Goal: Task Accomplishment & Management: Use online tool/utility

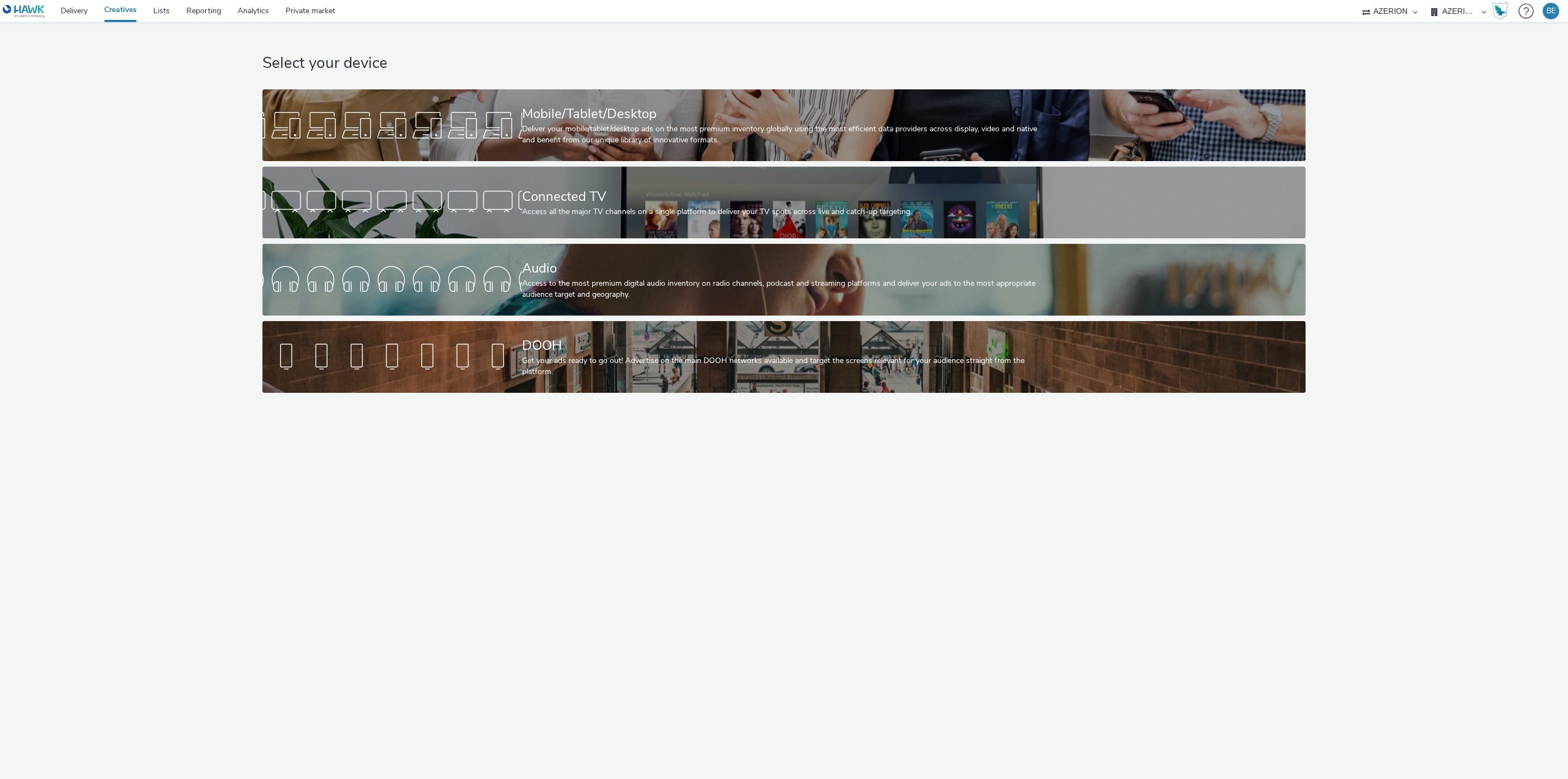
select select "79162ed7-0017-4339-93b0-3399b708648f"
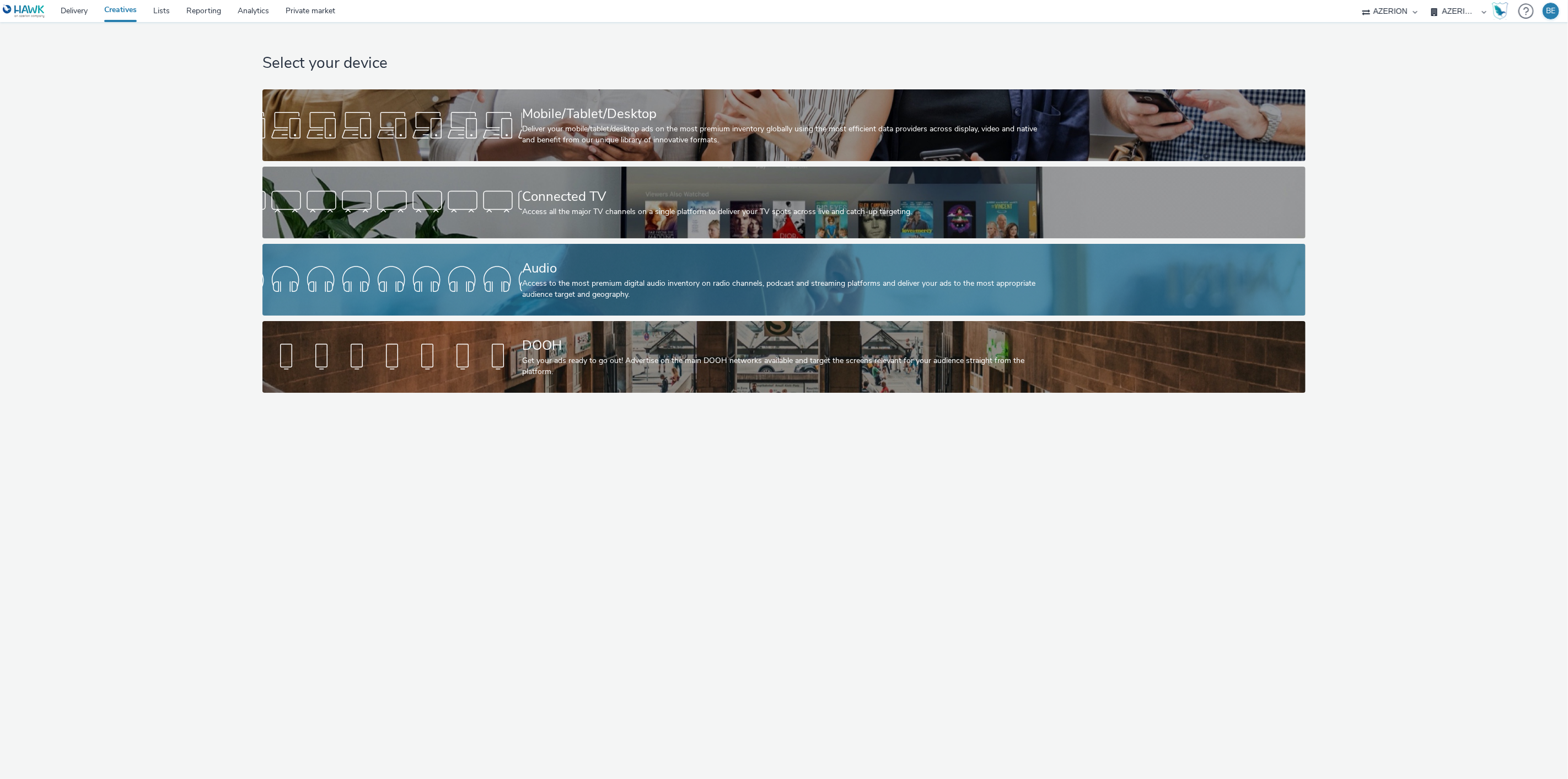
click at [533, 280] on div "Access to the most premium digital audio inventory on radio channels, podcast a…" at bounding box center [782, 289] width 519 height 23
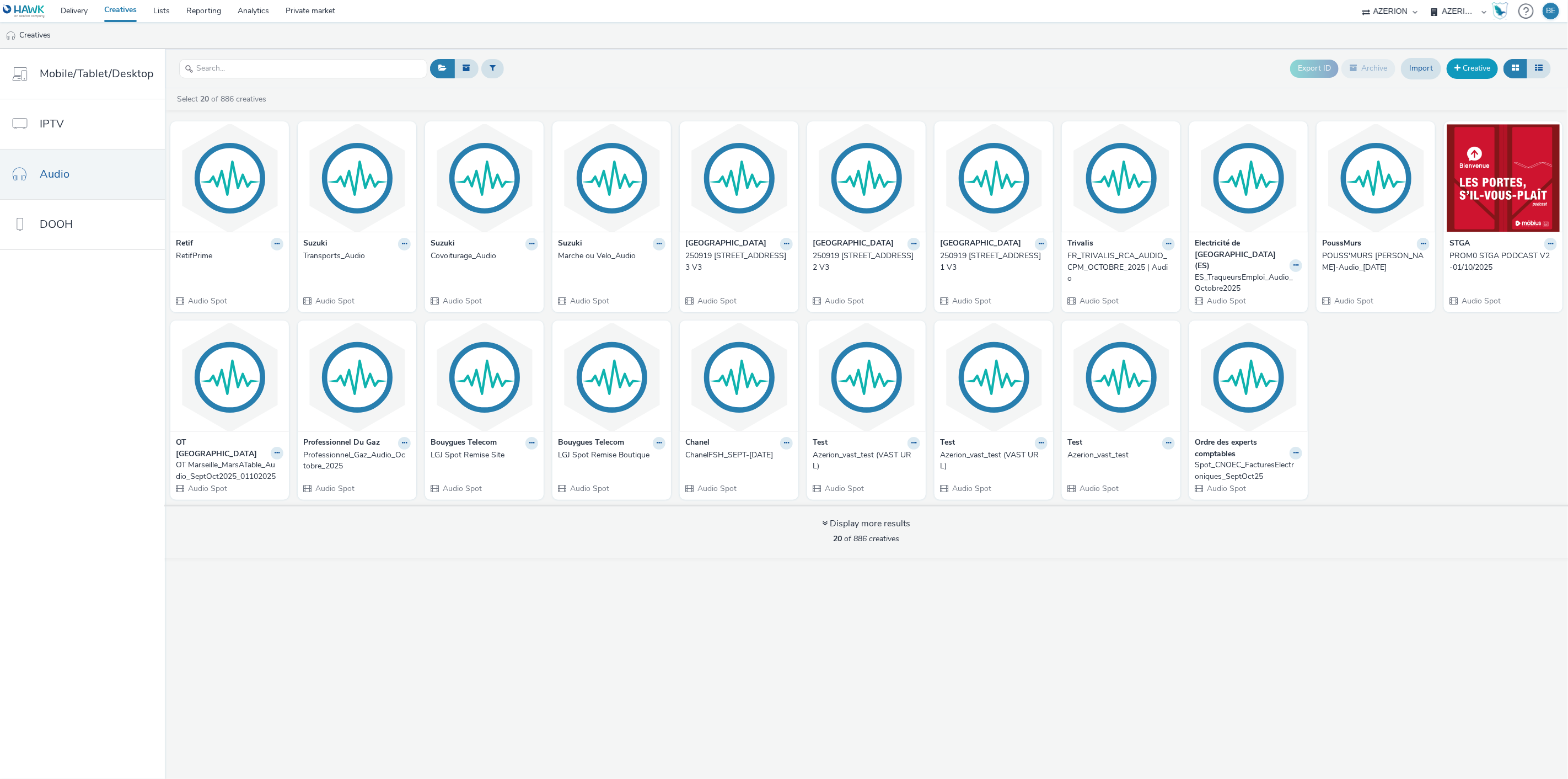
click at [1460, 72] on link "Creative" at bounding box center [1472, 68] width 51 height 20
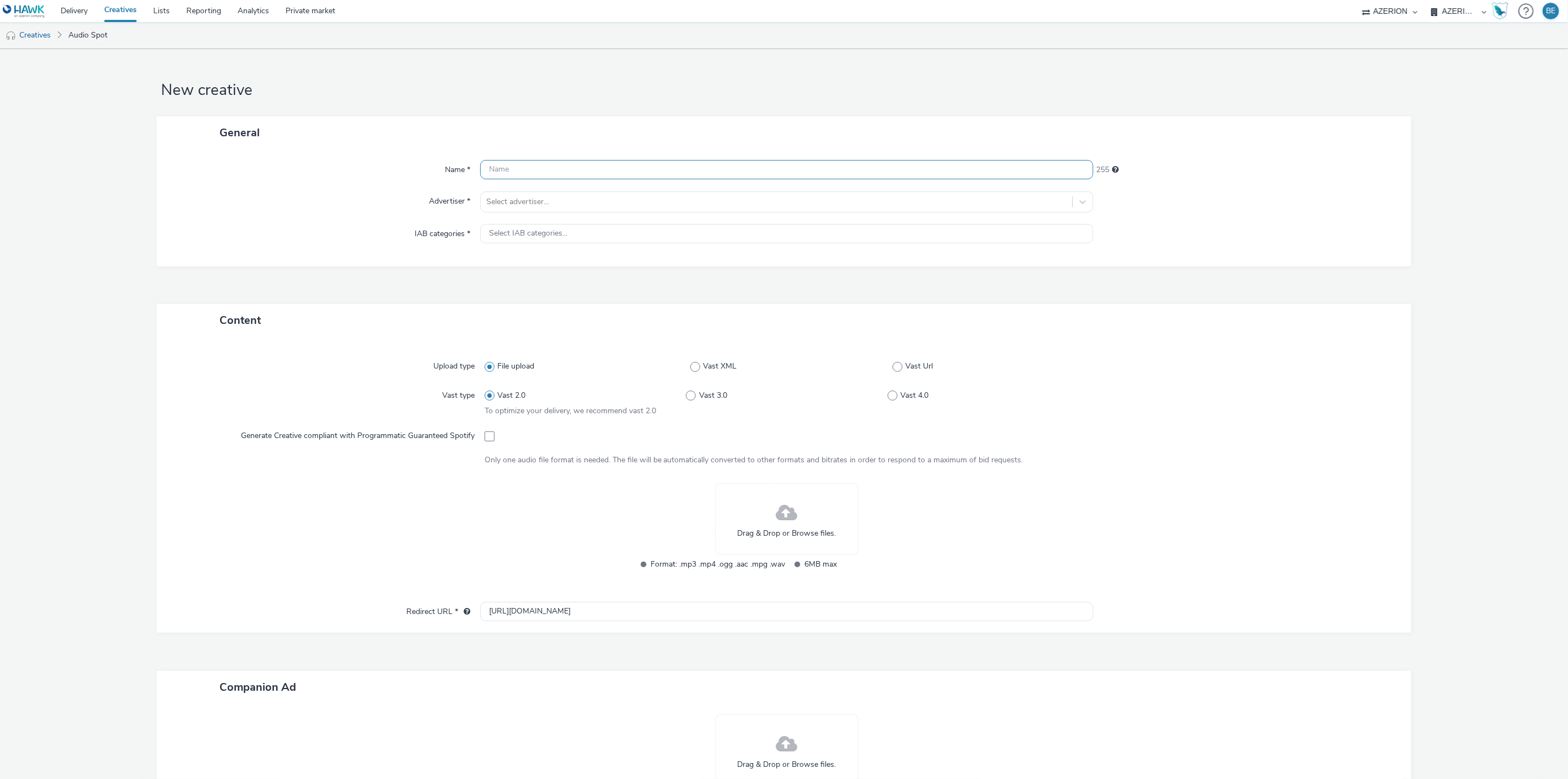
click at [534, 167] on input "text" at bounding box center [787, 170] width 614 height 19
type input "A"
type input "Noeud Pap Events - Audio v1 | [DATE]"
click at [533, 206] on div at bounding box center [777, 202] width 581 height 13
type input "[PERSON_NAME]"
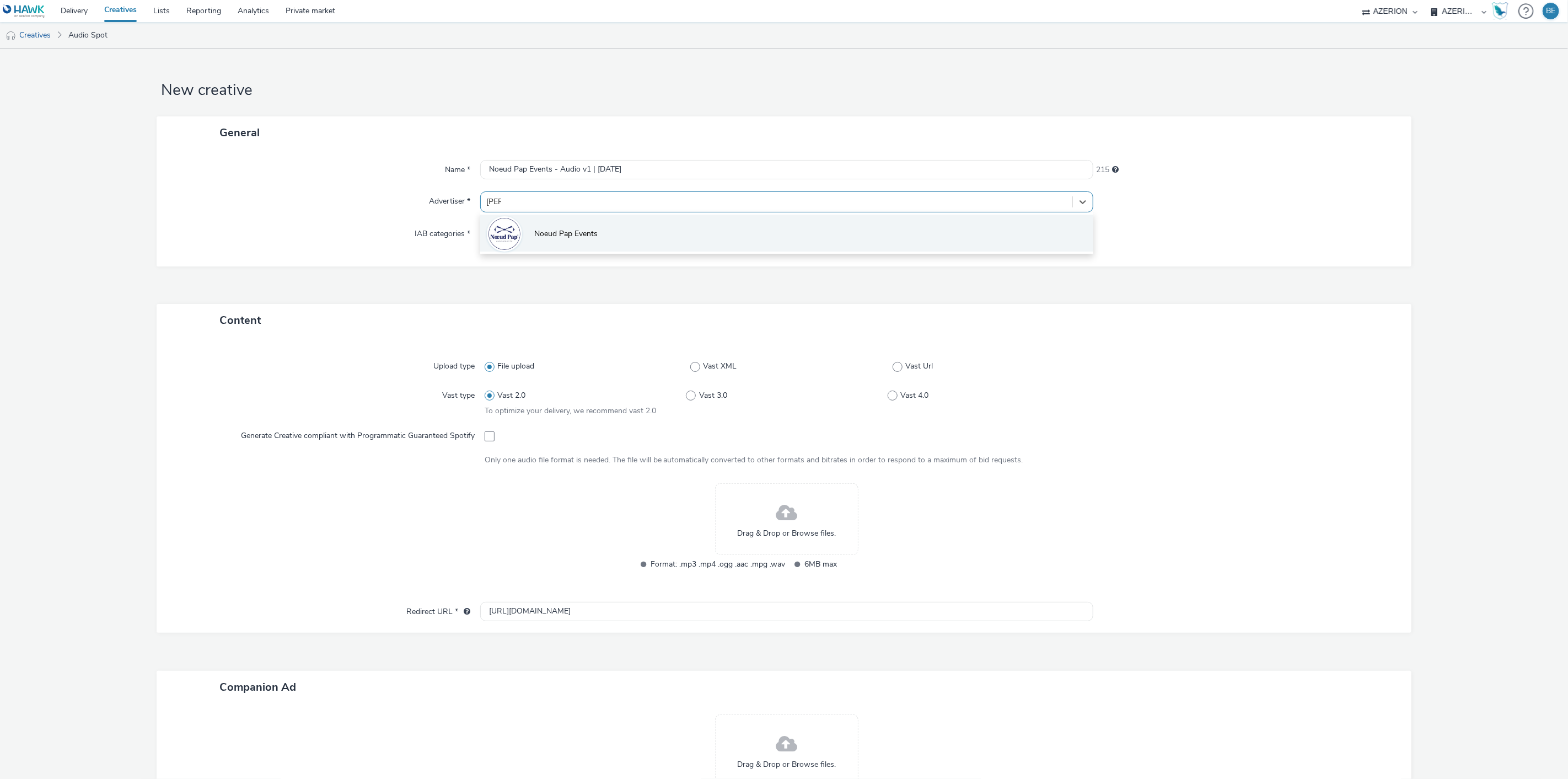
click at [552, 236] on span "Noeud Pap Events" at bounding box center [566, 234] width 63 height 11
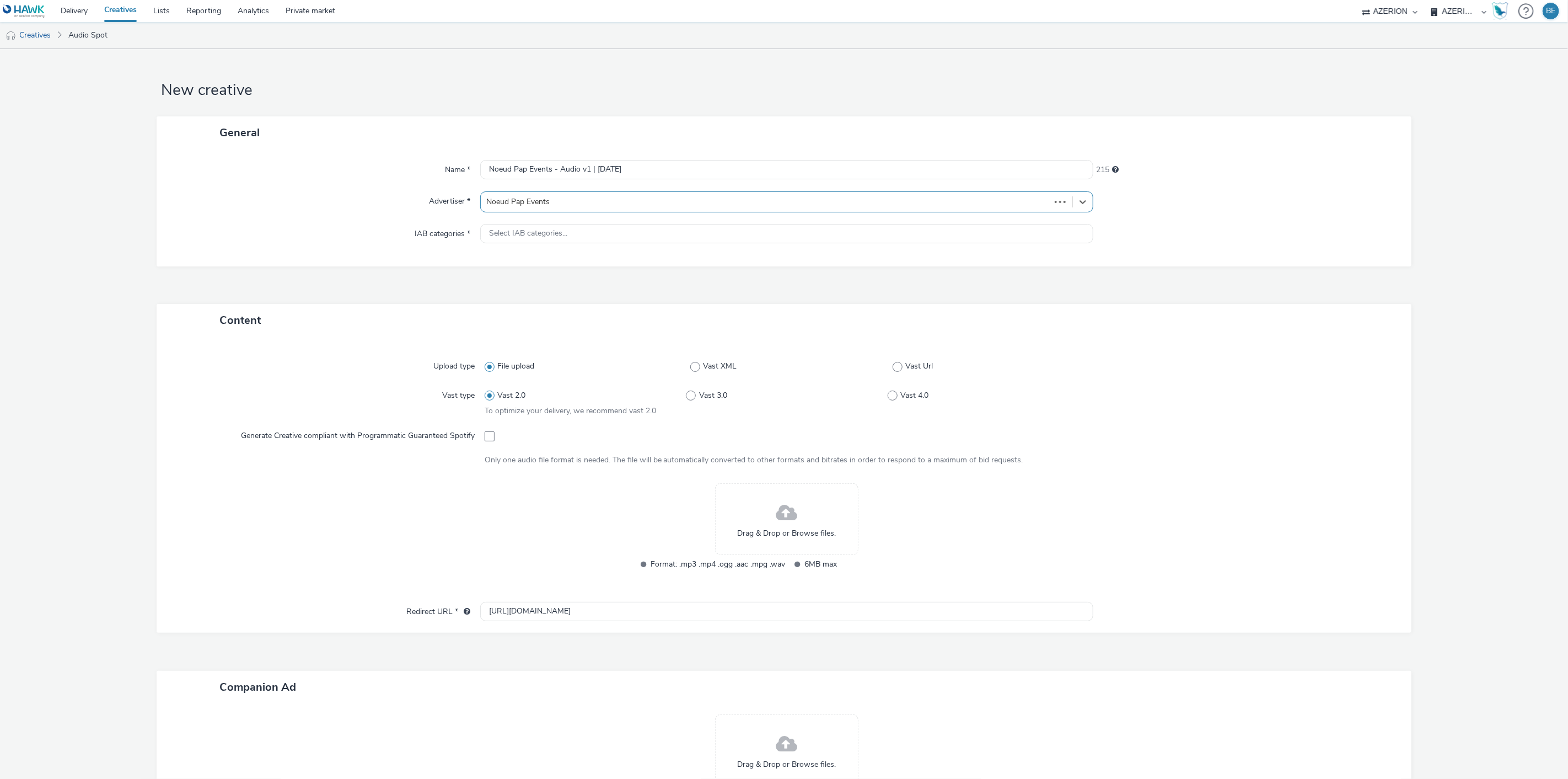
type input "[URL][DOMAIN_NAME]"
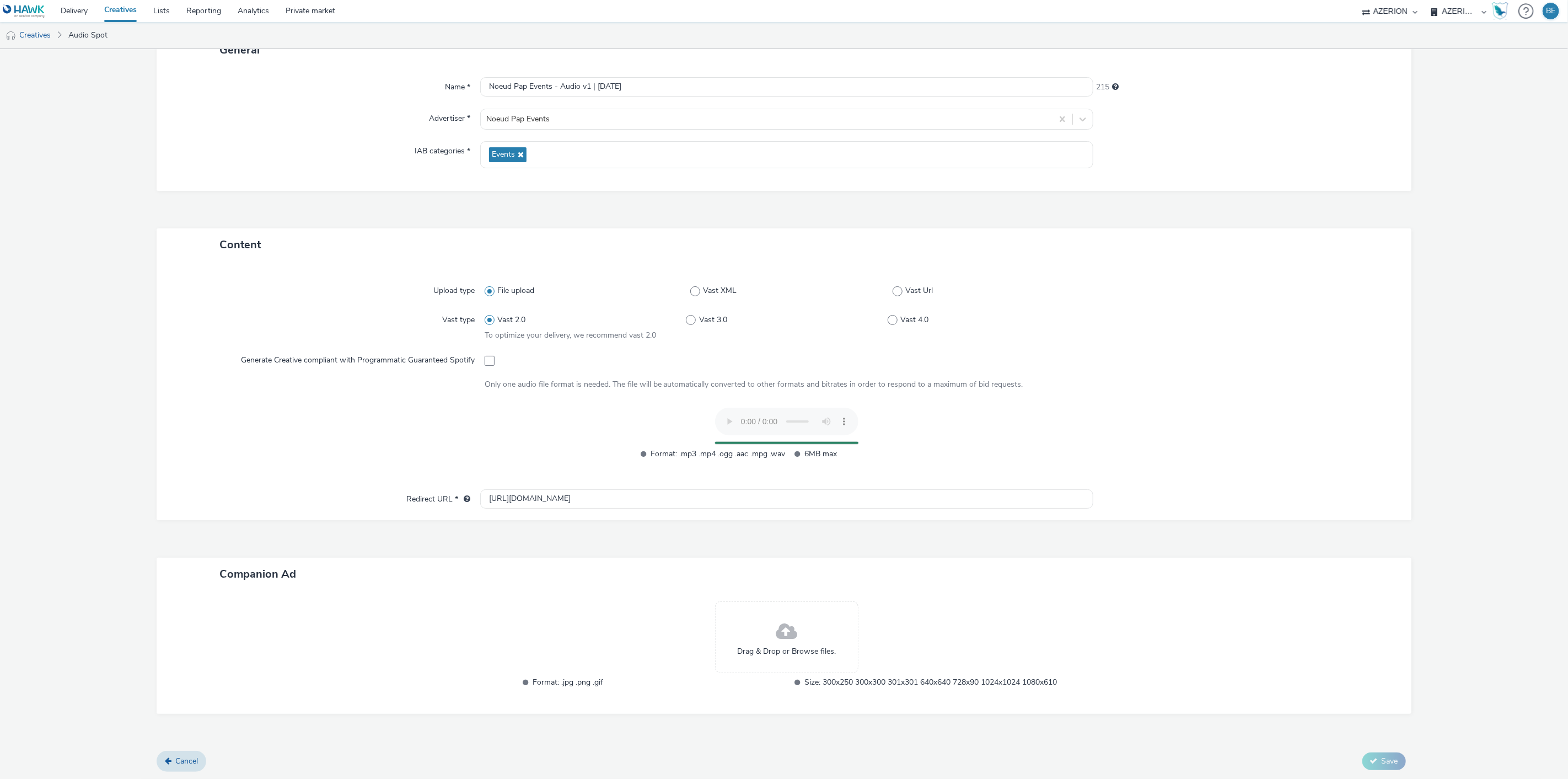
scroll to position [63, 0]
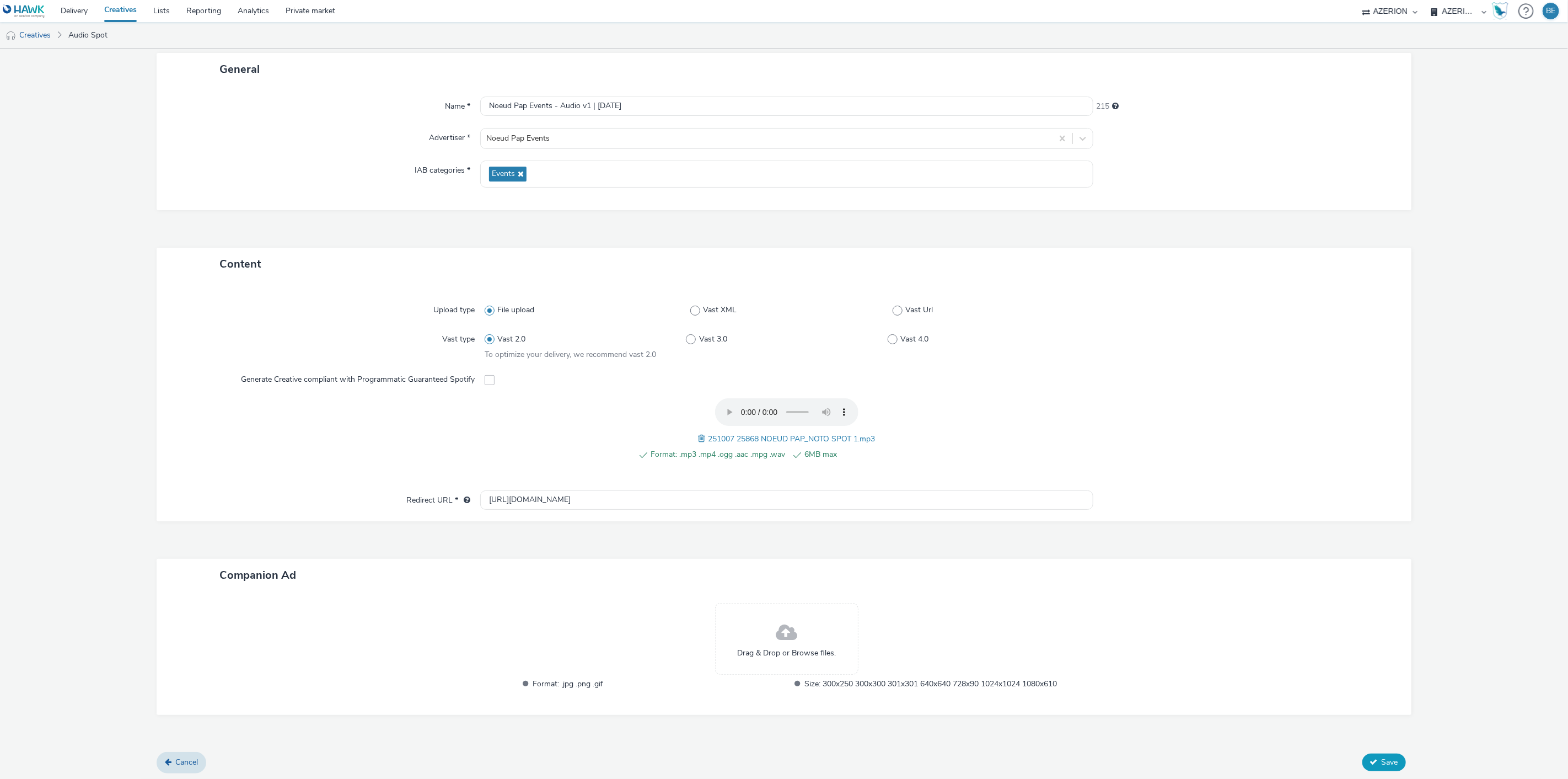
click at [1367, 767] on button "Save" at bounding box center [1384, 762] width 44 height 18
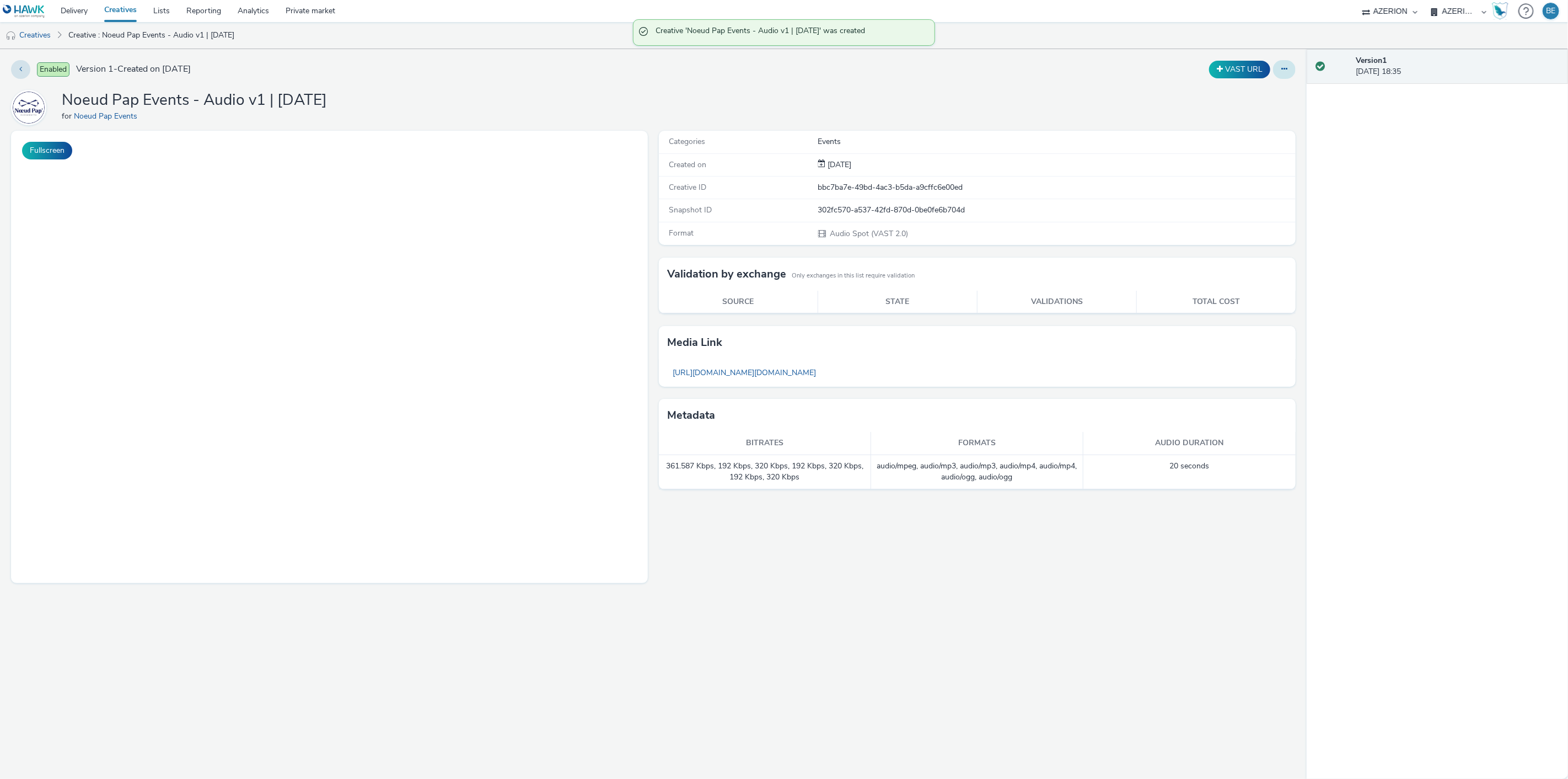
click at [1281, 75] on button at bounding box center [1284, 69] width 23 height 19
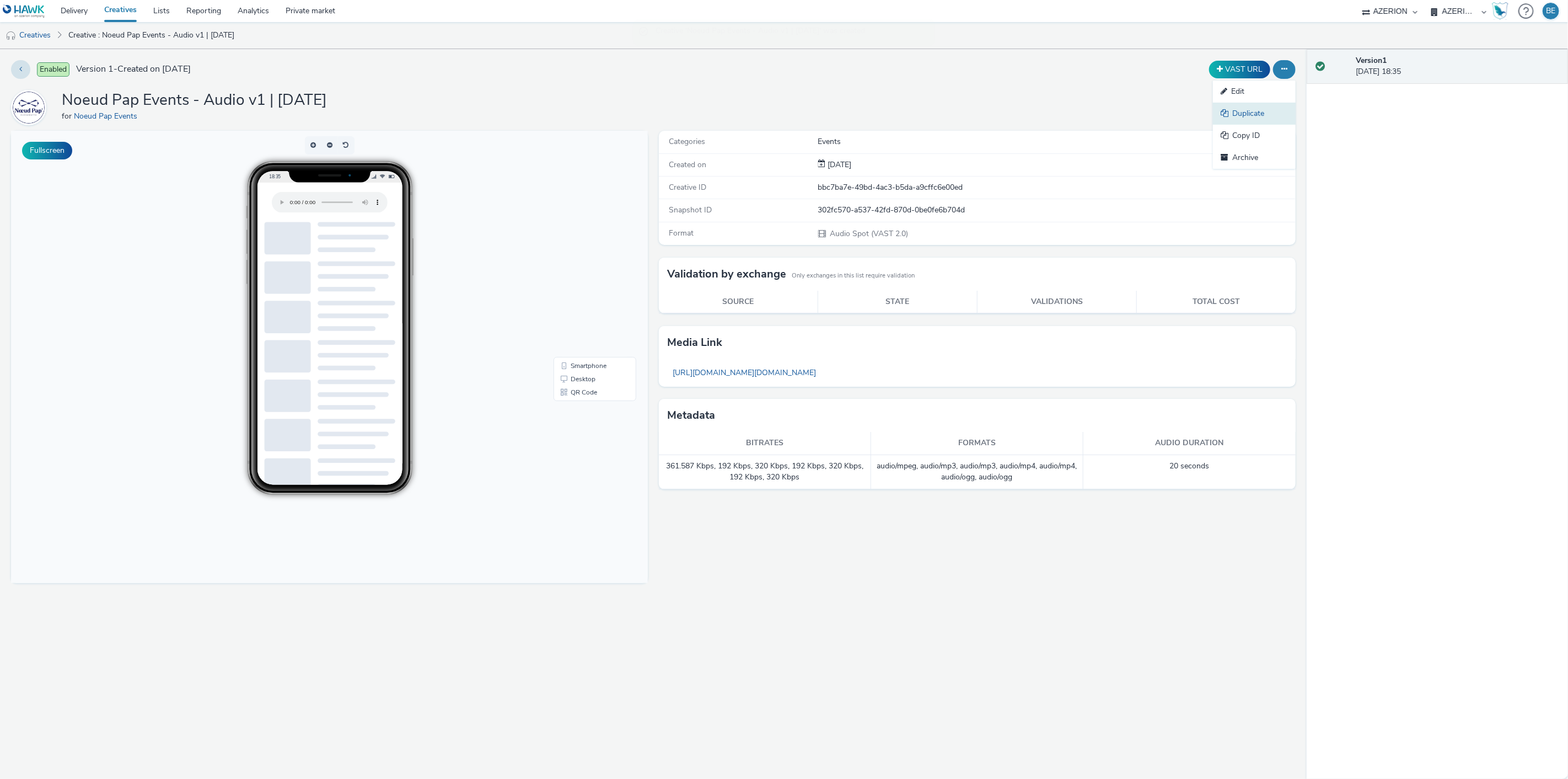
click at [1225, 115] on icon at bounding box center [1226, 113] width 12 height 8
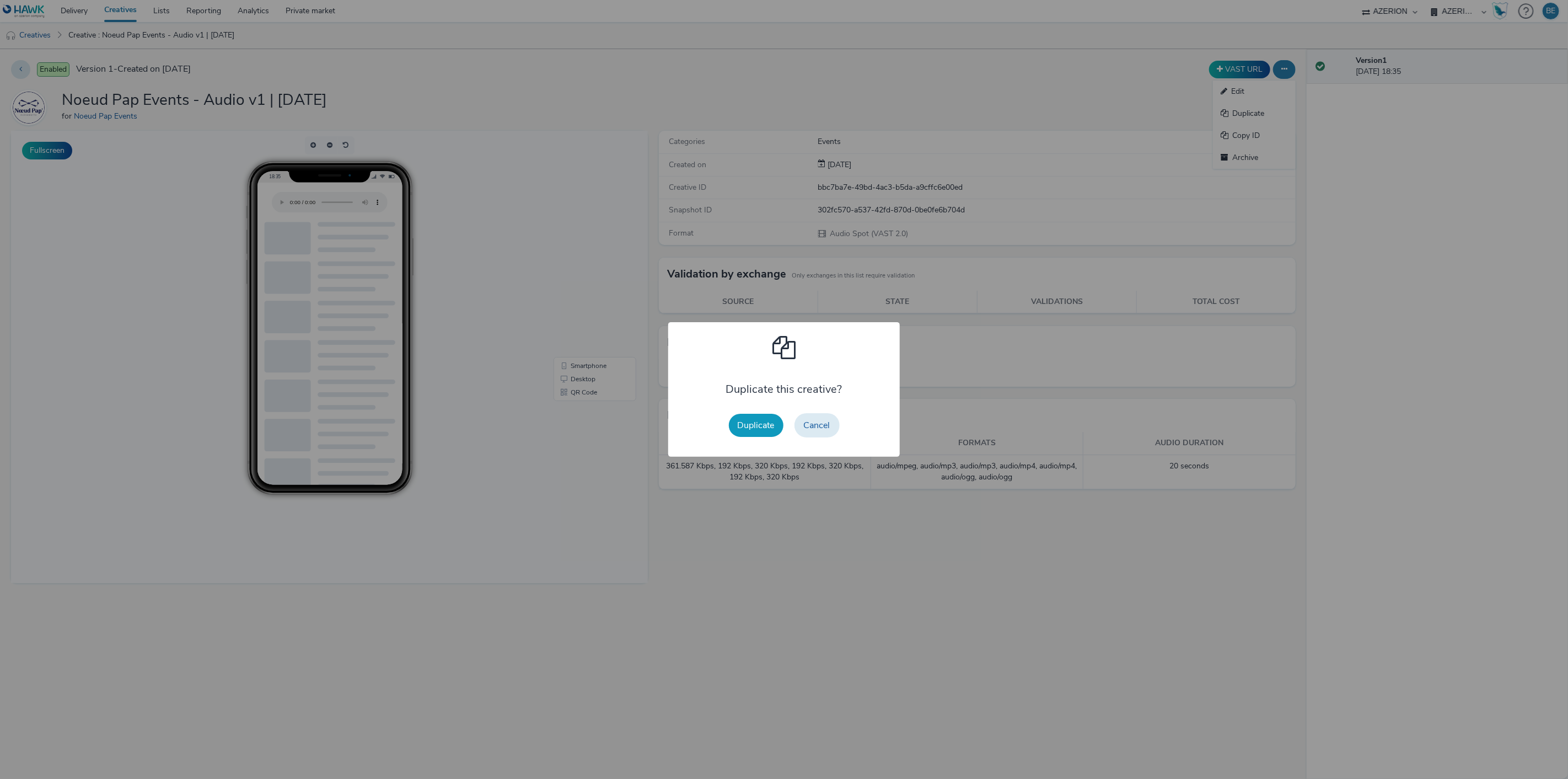
click at [773, 425] on button "Duplicate" at bounding box center [756, 425] width 55 height 23
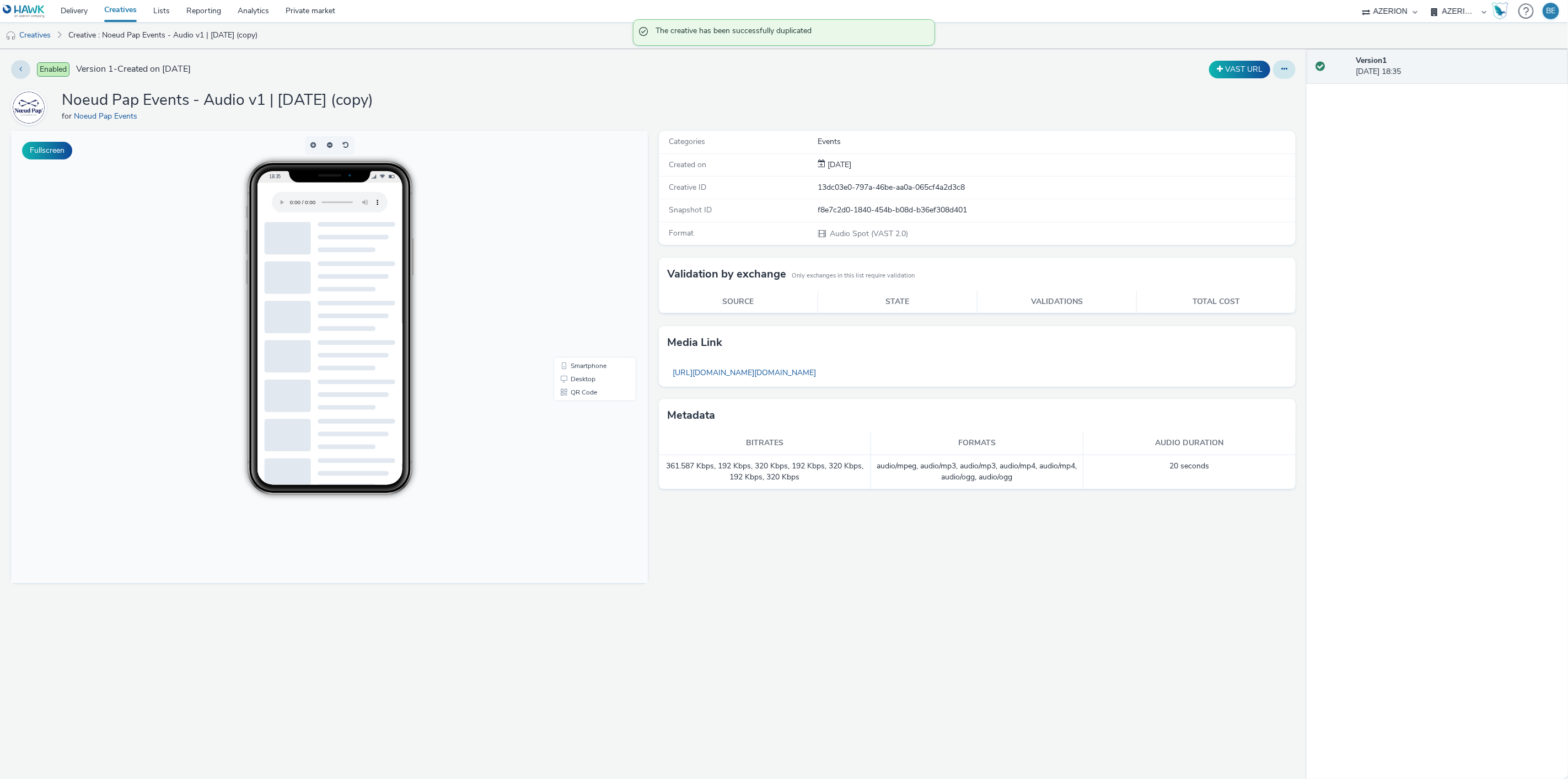
click at [1283, 71] on icon at bounding box center [1284, 69] width 6 height 8
click at [1223, 97] on link "Edit" at bounding box center [1255, 91] width 83 height 22
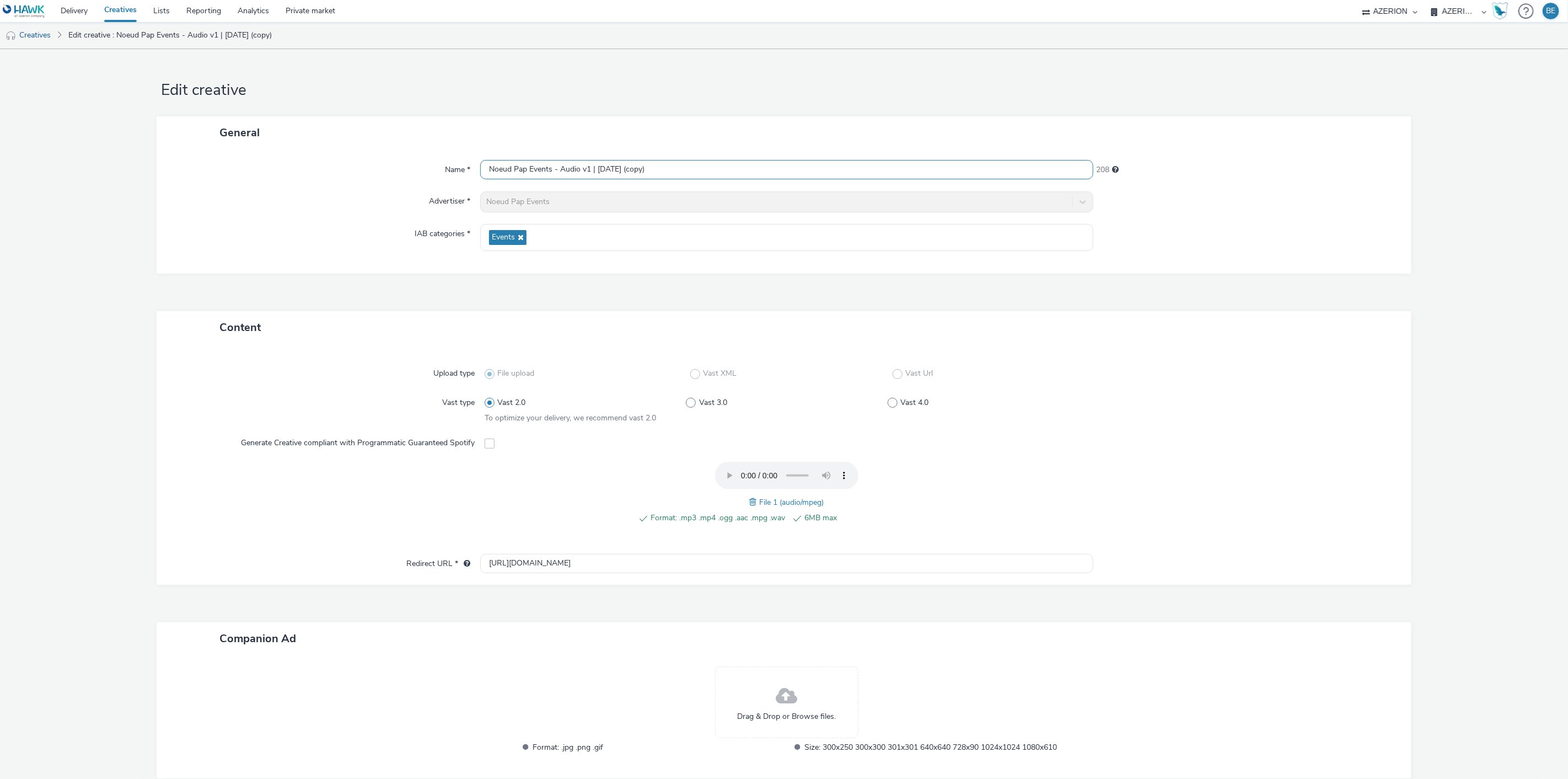
click at [584, 172] on input "Noeud Pap Events - Audio v1 | [DATE] (copy)" at bounding box center [787, 170] width 614 height 19
drag, startPoint x: 635, startPoint y: 170, endPoint x: 783, endPoint y: 170, distance: 148.0
click at [783, 170] on input "Noeud Pap Events - Audio v2 | [DATE] (copy)" at bounding box center [787, 170] width 614 height 19
type input "Noeud Pap Events - Audio v2 | [DATE]"
click at [213, 200] on div "Advertiser *" at bounding box center [323, 202] width 312 height 21
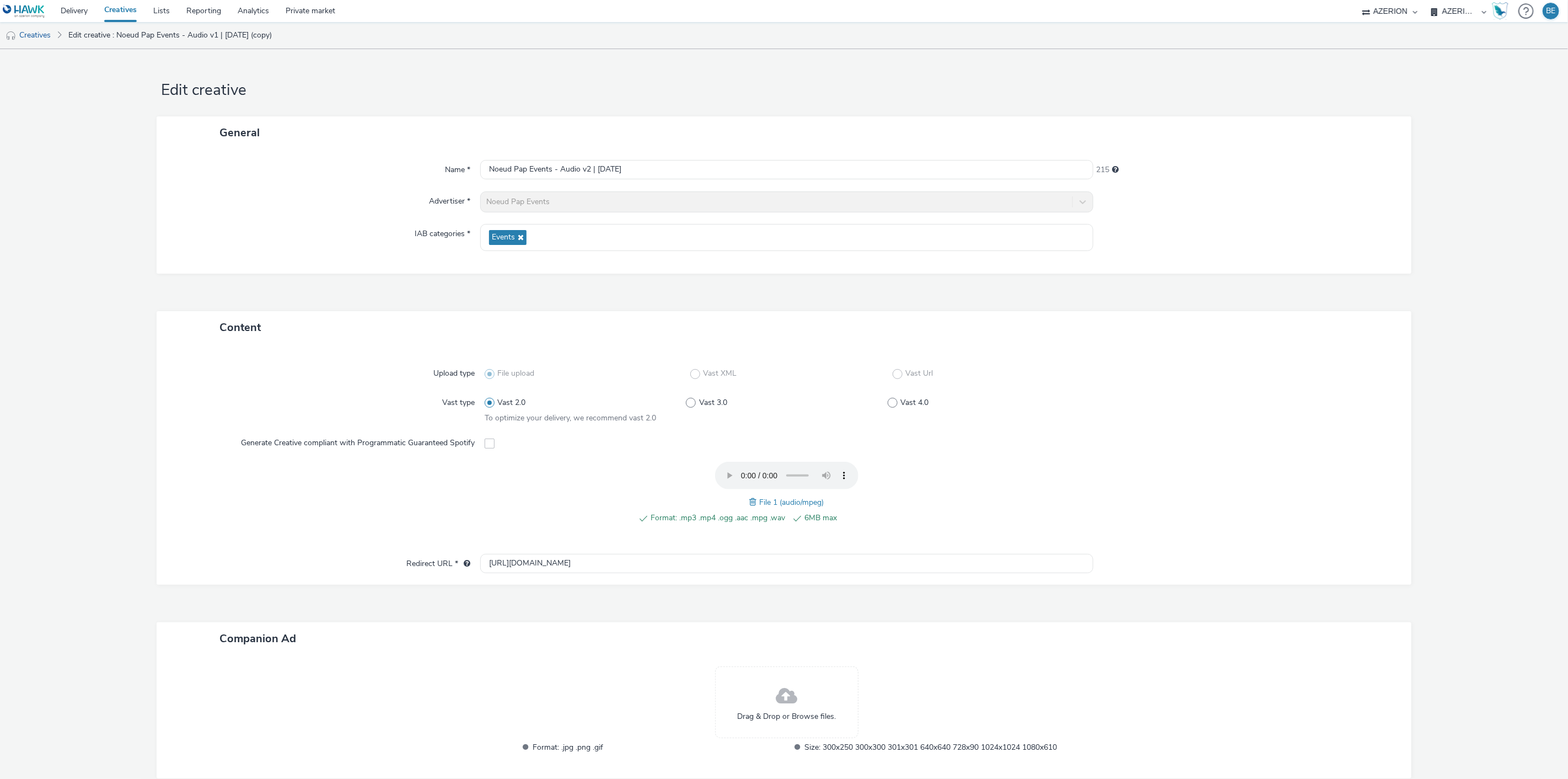
scroll to position [63, 0]
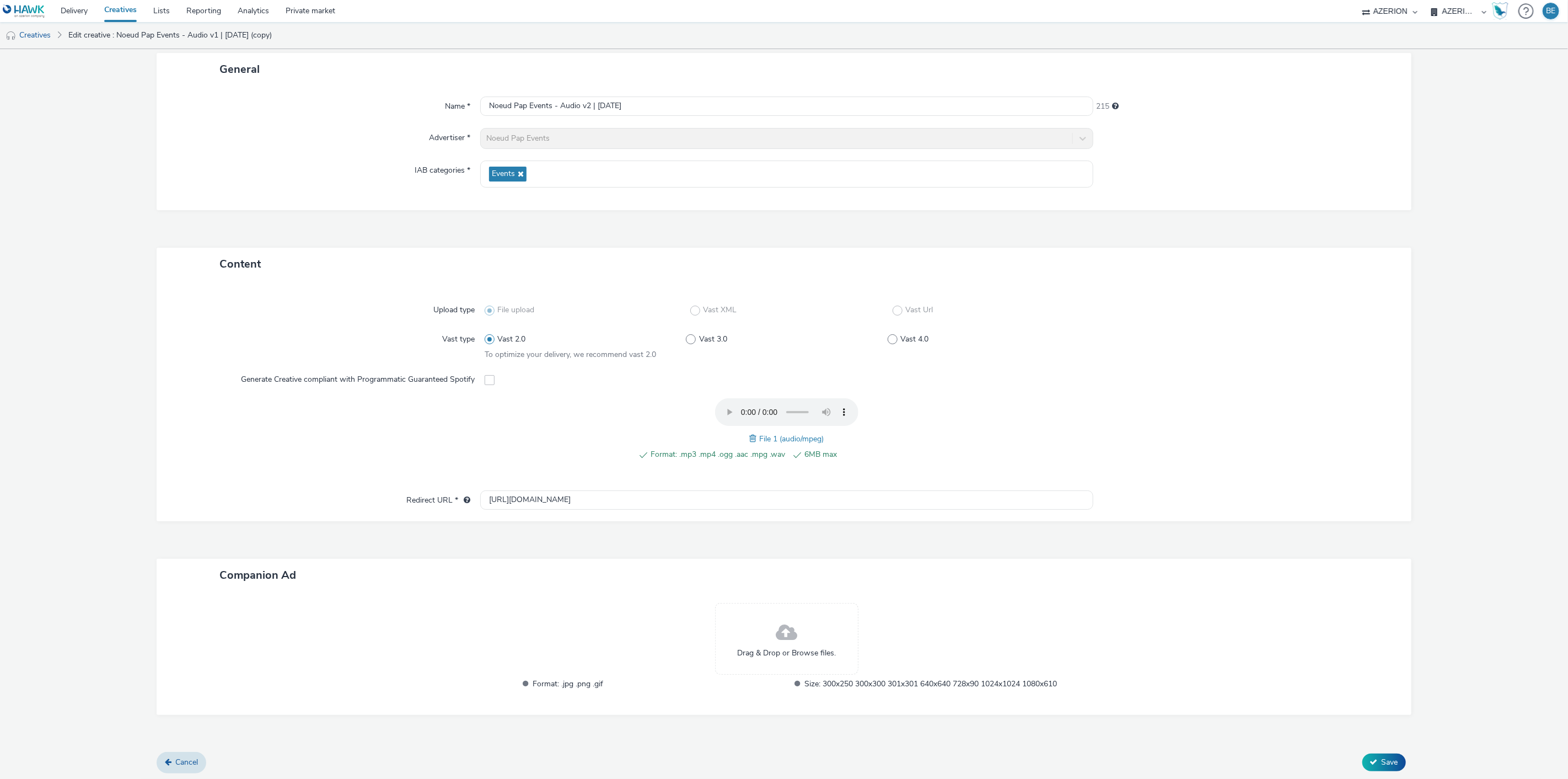
click at [751, 442] on span at bounding box center [754, 439] width 10 height 12
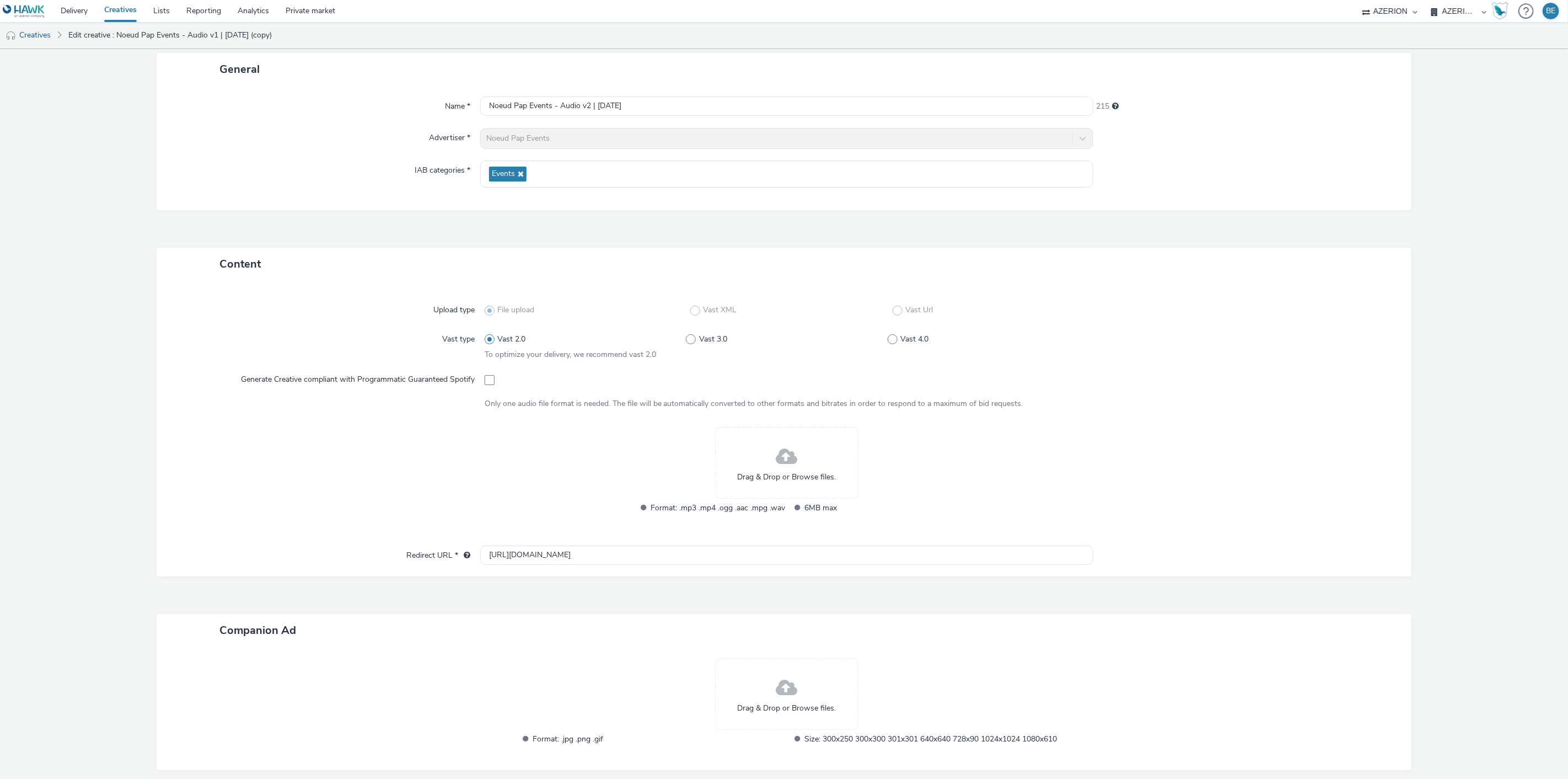
click at [1490, 355] on form "Edit creative General Name * Noeud Pap Events - Audio v2 | [DATE] 215 Advertise…" at bounding box center [784, 411] width 1568 height 851
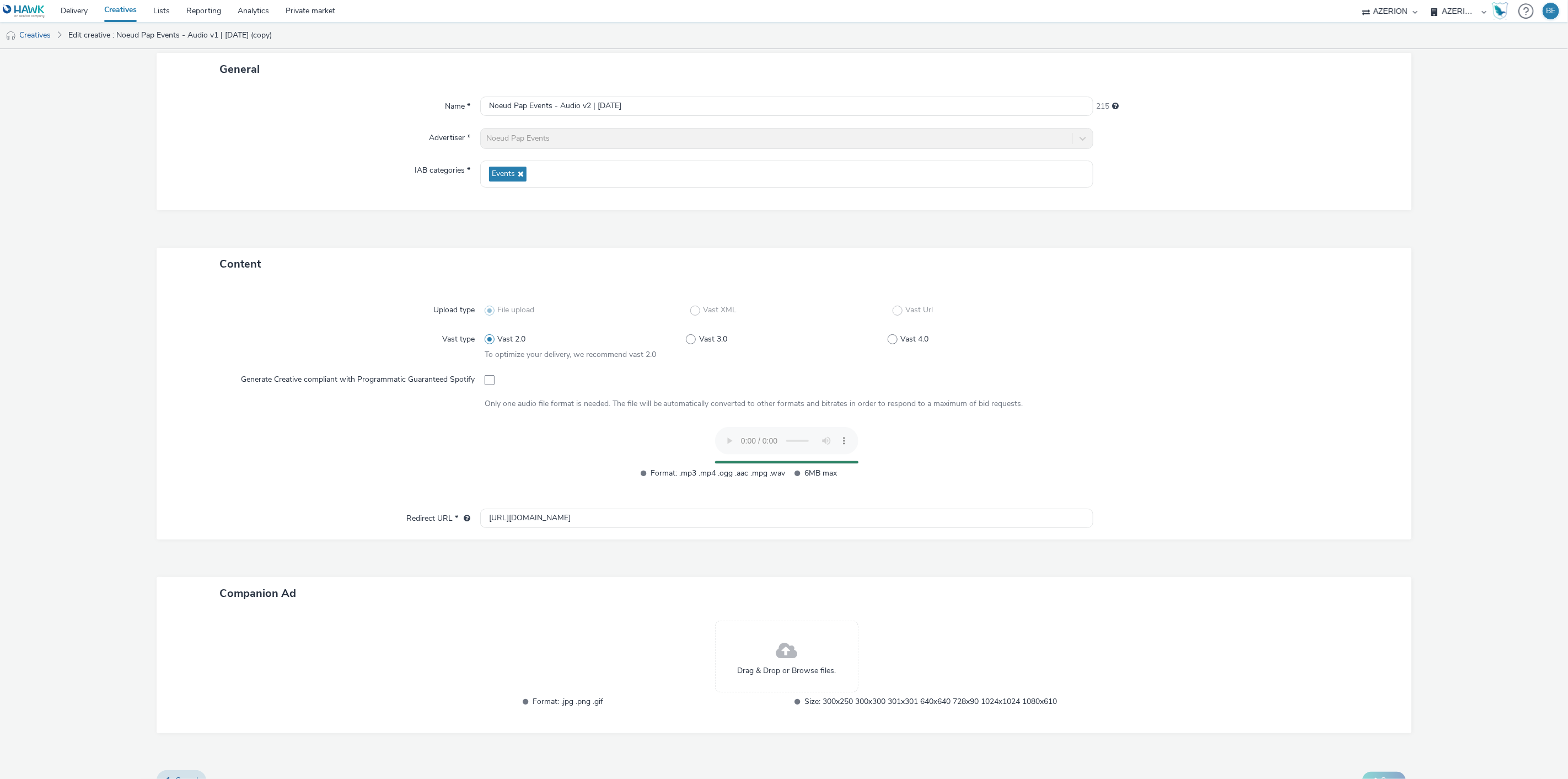
click at [195, 475] on div at bounding box center [330, 459] width 307 height 64
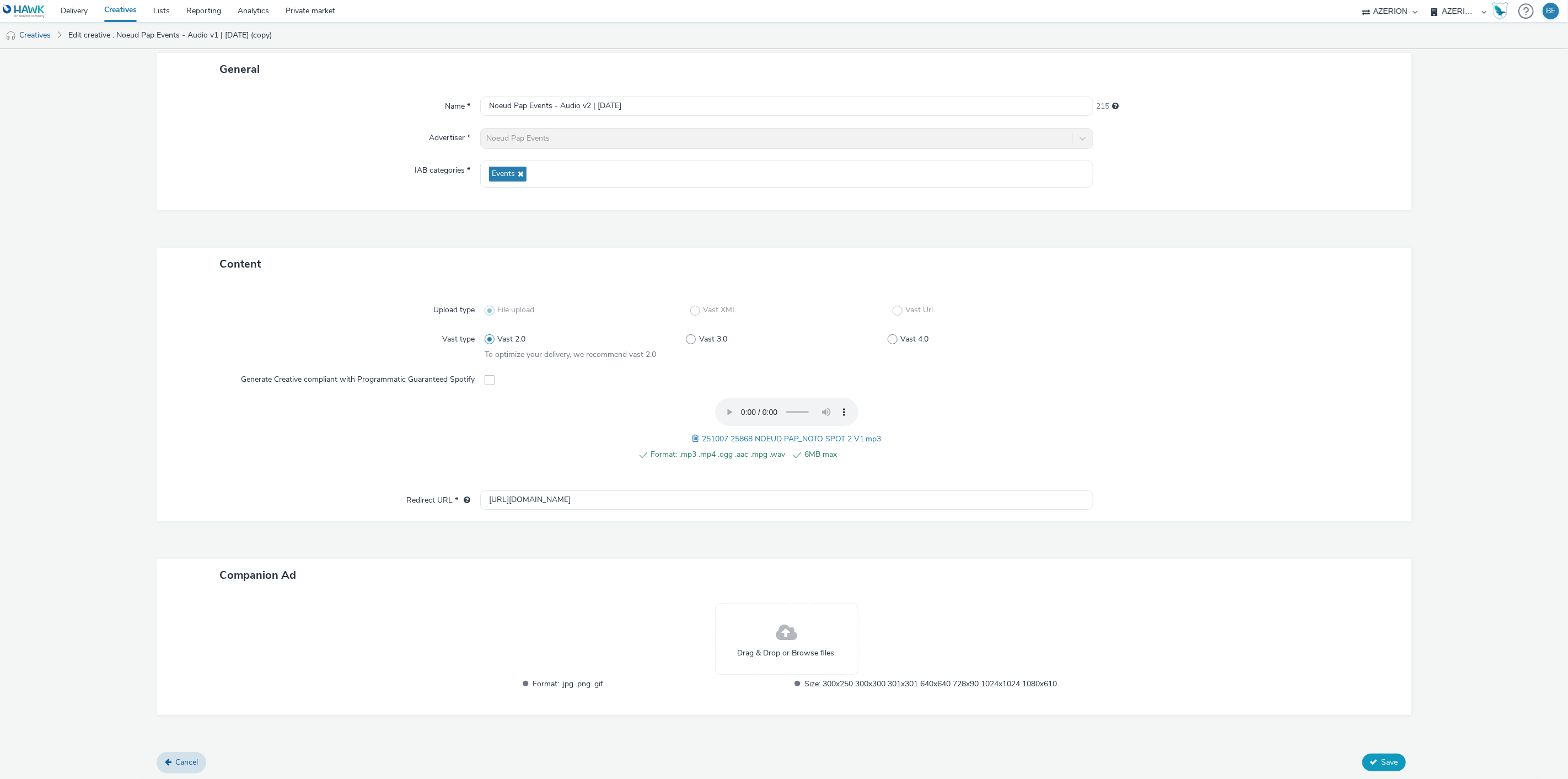
click at [1368, 767] on button "Save" at bounding box center [1384, 762] width 44 height 18
